Goal: Information Seeking & Learning: Find specific fact

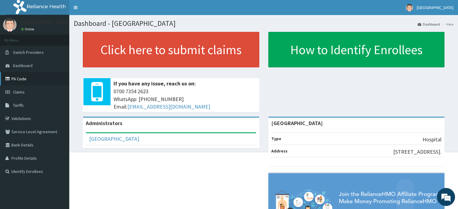
click at [22, 79] on link "PA Code" at bounding box center [34, 78] width 69 height 13
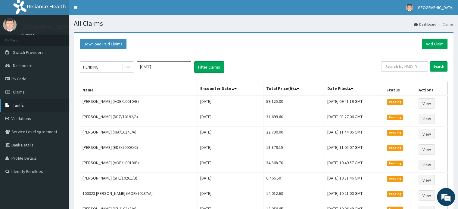
click at [37, 106] on link "Tariffs" at bounding box center [34, 105] width 69 height 13
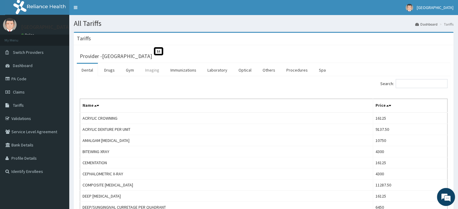
click at [156, 70] on link "Imaging" at bounding box center [152, 70] width 24 height 13
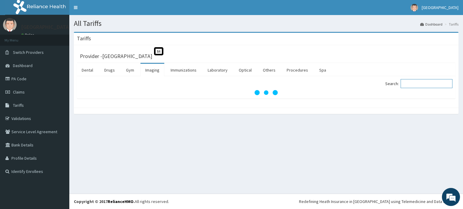
click at [429, 81] on input "Search:" at bounding box center [427, 83] width 52 height 9
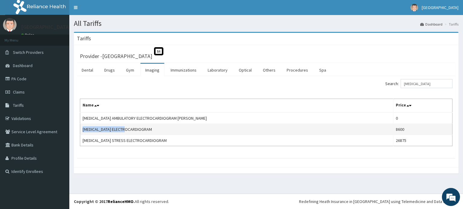
drag, startPoint x: 125, startPoint y: 130, endPoint x: 83, endPoint y: 131, distance: 42.2
click at [83, 131] on td "[MEDICAL_DATA] ELECTROCARDIOGRAM" at bounding box center [236, 129] width 313 height 11
copy td "[MEDICAL_DATA] ELECTROCARDIOGRAM"
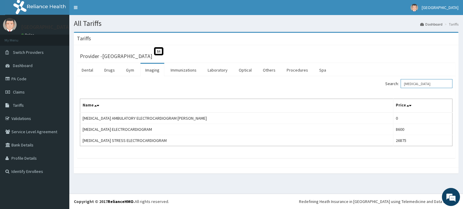
drag, startPoint x: 418, startPoint y: 83, endPoint x: 388, endPoint y: 83, distance: 30.4
click at [388, 83] on div "Search: [MEDICAL_DATA]" at bounding box center [362, 84] width 182 height 11
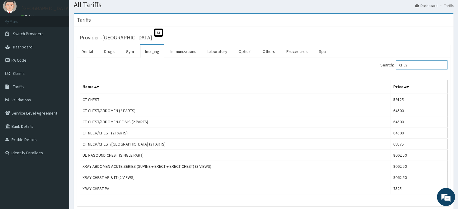
scroll to position [56, 0]
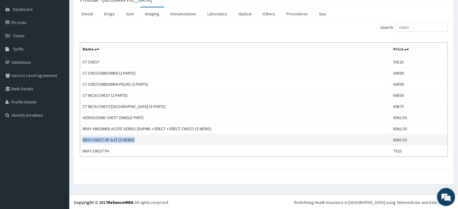
drag, startPoint x: 138, startPoint y: 137, endPoint x: 81, endPoint y: 137, distance: 57.0
click at [81, 137] on td "XRAY CHEST AP & LT (2 VIEWS)" at bounding box center [235, 140] width 311 height 11
copy td "XRAY CHEST AP & LT (2 VIEWS)"
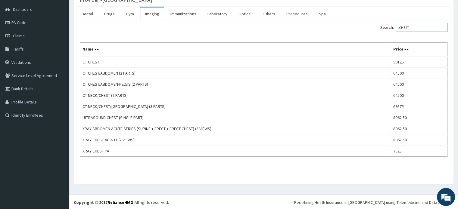
drag, startPoint x: 433, startPoint y: 25, endPoint x: 398, endPoint y: 26, distance: 35.3
click at [398, 26] on label "Search: CHEST" at bounding box center [414, 27] width 67 height 9
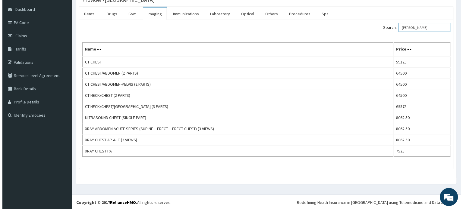
scroll to position [0, 0]
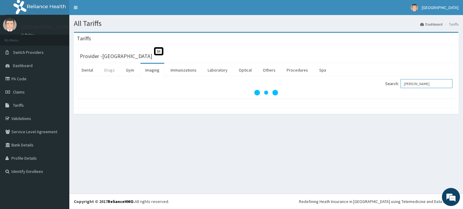
type input "[PERSON_NAME]"
click at [113, 72] on link "Drugs" at bounding box center [109, 70] width 20 height 13
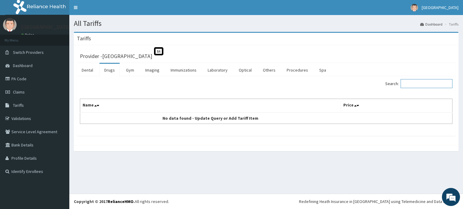
click at [419, 85] on input "Search:" at bounding box center [427, 83] width 52 height 9
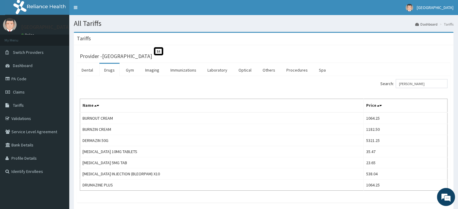
drag, startPoint x: 446, startPoint y: 122, endPoint x: 263, endPoint y: 11, distance: 214.4
click at [263, 11] on nav "Toggle navigation [GEOGRAPHIC_DATA] - [EMAIL_ADDRESS][DOMAIN_NAME] Member since…" at bounding box center [263, 7] width 389 height 15
drag, startPoint x: 413, startPoint y: 81, endPoint x: 405, endPoint y: 82, distance: 8.2
click at [405, 82] on input "[PERSON_NAME]" at bounding box center [422, 83] width 52 height 9
type input "d"
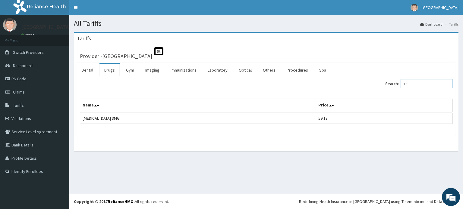
type input "L"
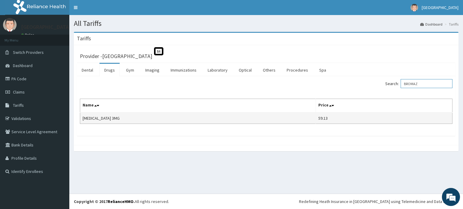
type input "BROMAZ"
copy td "[MEDICAL_DATA] 3MG"
drag, startPoint x: 110, startPoint y: 117, endPoint x: 83, endPoint y: 120, distance: 27.0
click at [83, 120] on td "[MEDICAL_DATA] 3MG" at bounding box center [198, 118] width 236 height 11
